Goal: Navigation & Orientation: Find specific page/section

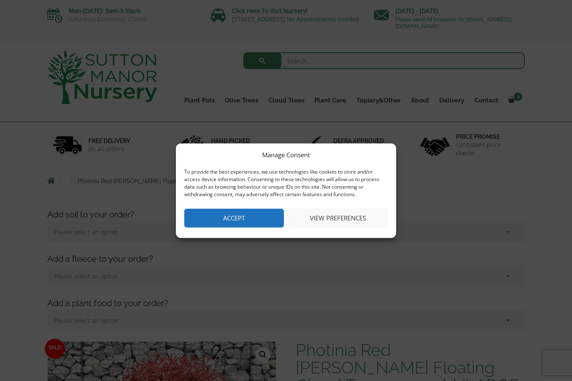
click at [268, 218] on button "Accept" at bounding box center [234, 218] width 100 height 19
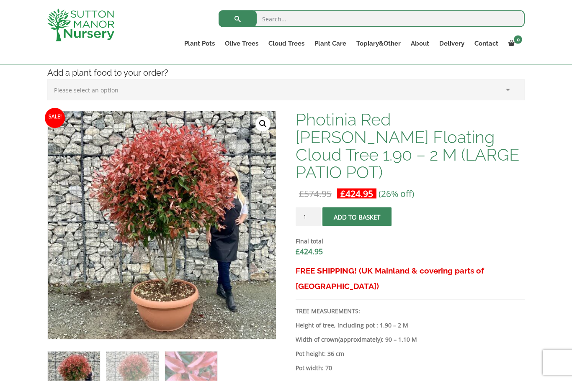
scroll to position [187, 0]
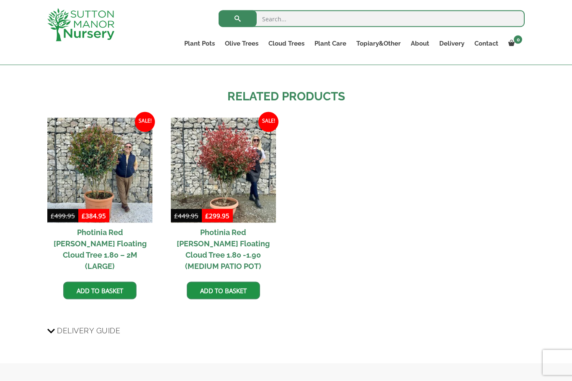
scroll to position [928, 0]
click at [252, 223] on h2 "Photinia Red [PERSON_NAME] Floating Cloud Tree 1.80 -1.90 (MEDIUM PATIO POT)" at bounding box center [223, 249] width 105 height 53
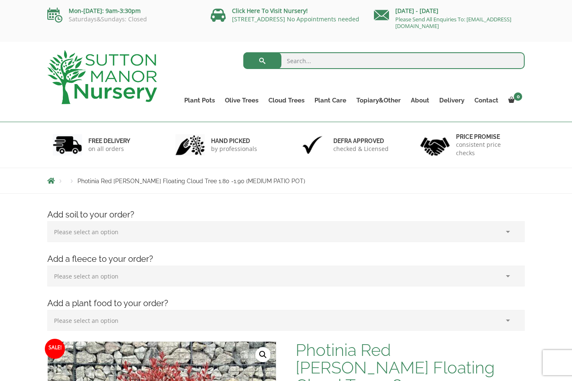
click at [0, 0] on ul "Ilex Crenata Cloud Trees Castlewellan Ligustrum Pom Poms" at bounding box center [0, 0] width 0 height 0
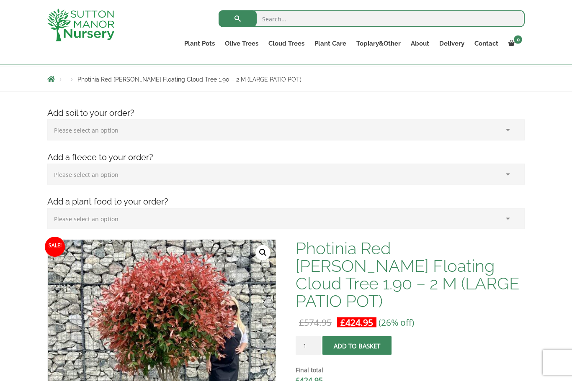
scroll to position [85, 0]
